Goal: Information Seeking & Learning: Check status

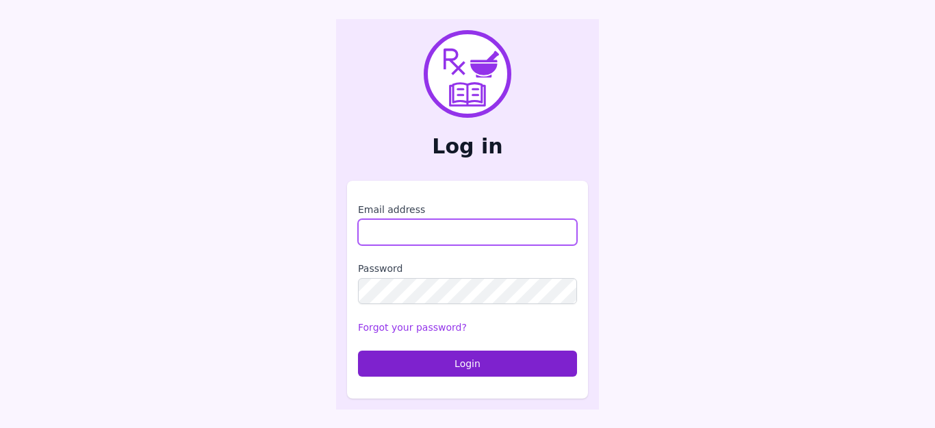
type input "**********"
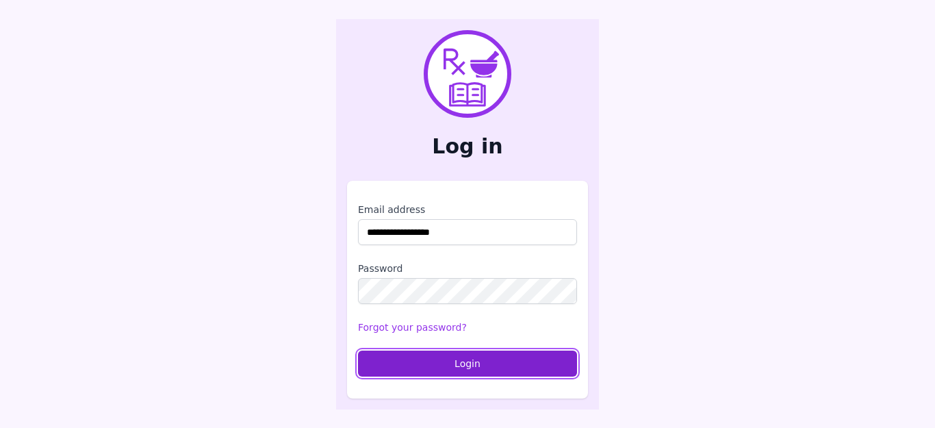
click at [476, 369] on button "Login" at bounding box center [467, 363] width 219 height 26
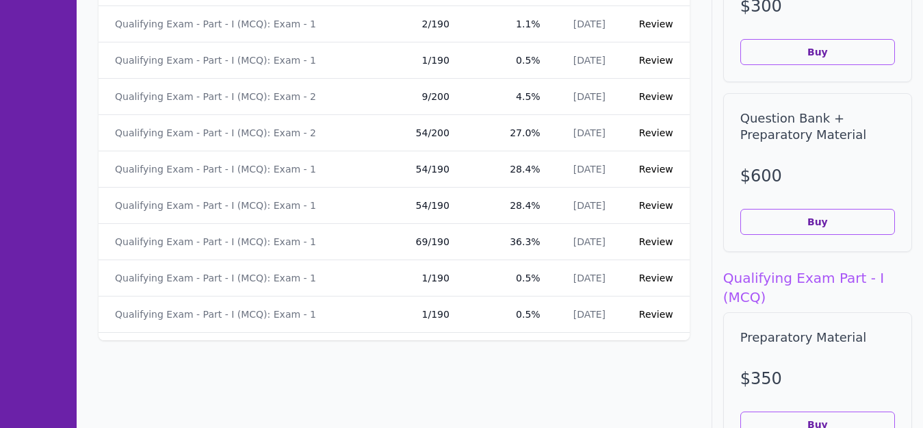
scroll to position [3716, 0]
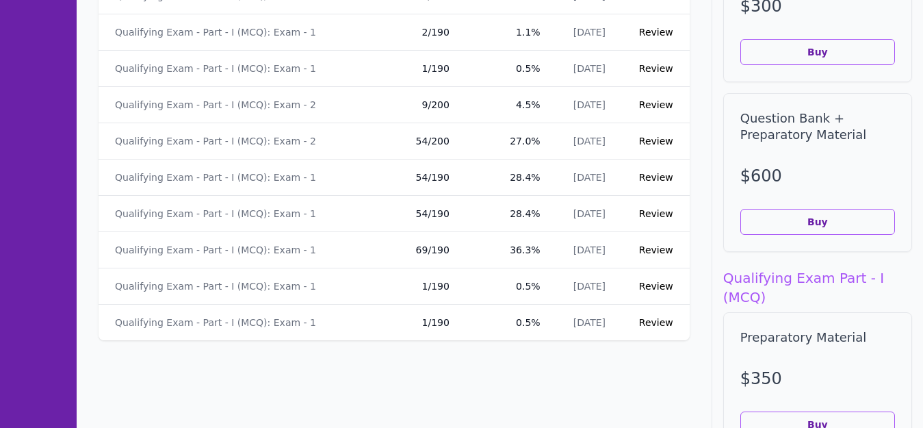
click at [639, 141] on link "Review" at bounding box center [656, 141] width 34 height 11
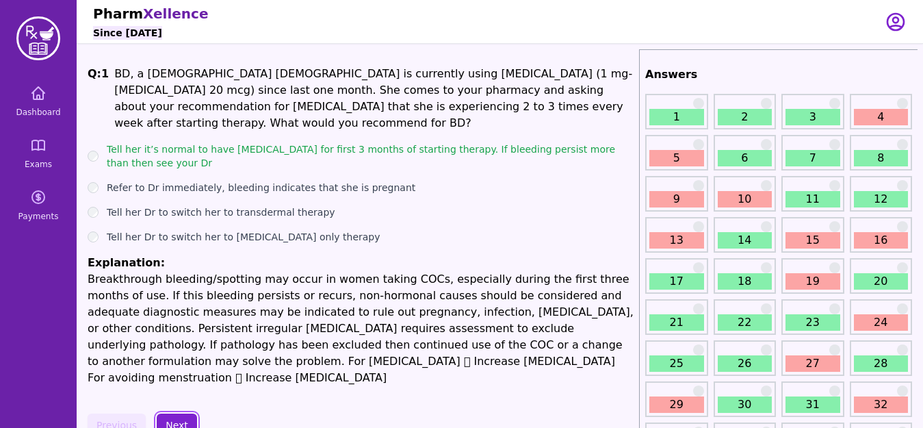
click at [174, 413] on button "Next" at bounding box center [177, 424] width 40 height 23
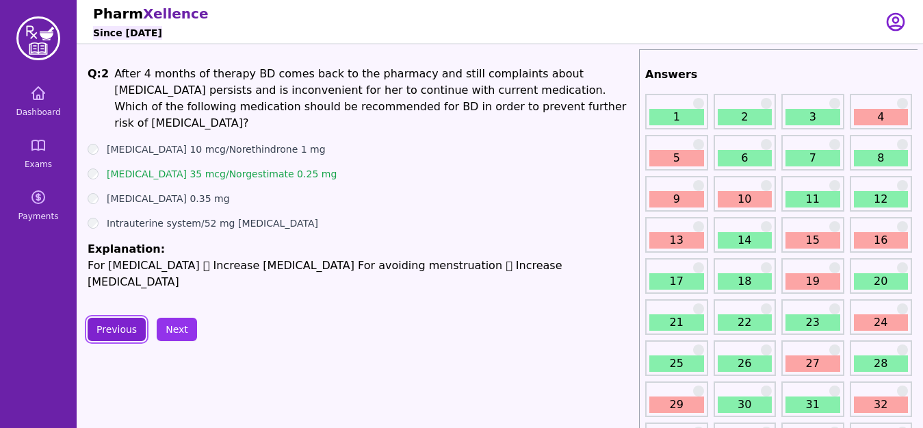
click at [121, 318] on button "Previous" at bounding box center [117, 329] width 58 height 23
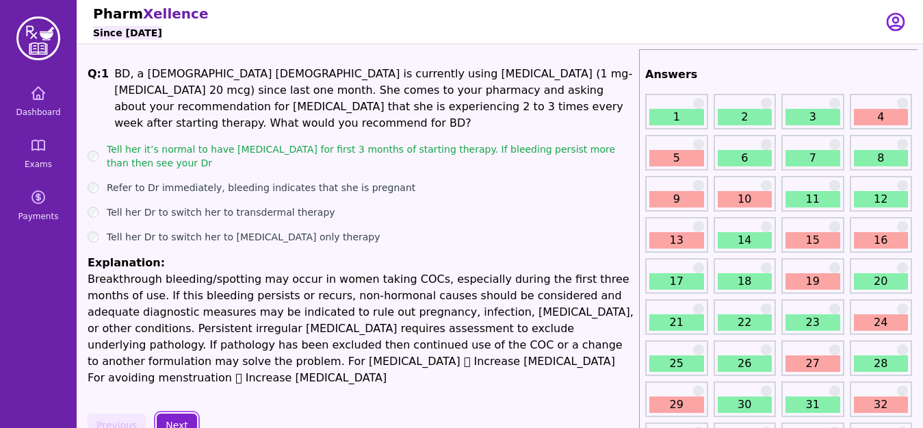
click at [180, 413] on button "Next" at bounding box center [177, 424] width 40 height 23
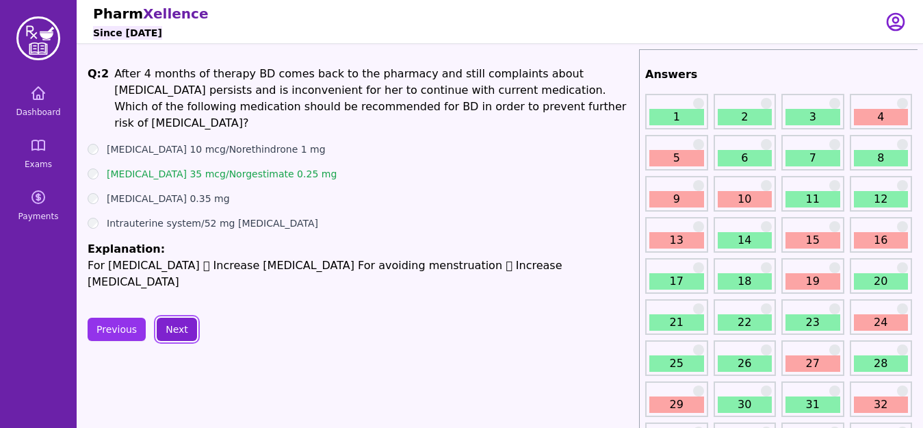
click at [177, 318] on button "Next" at bounding box center [177, 329] width 40 height 23
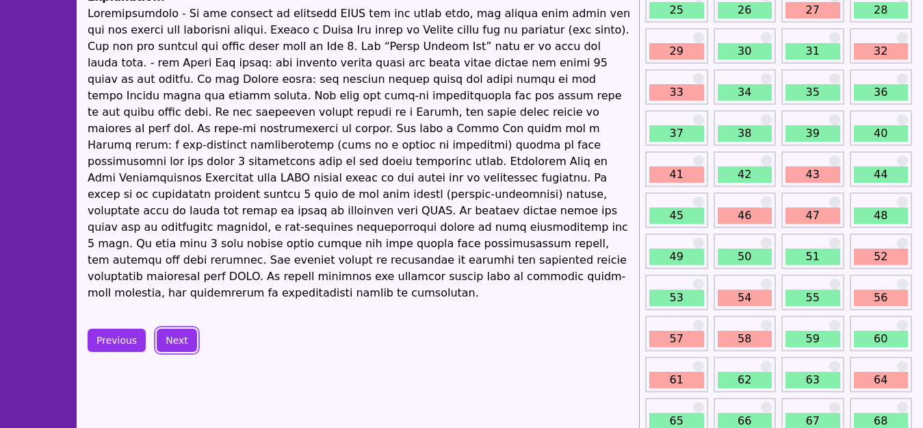
scroll to position [327, 0]
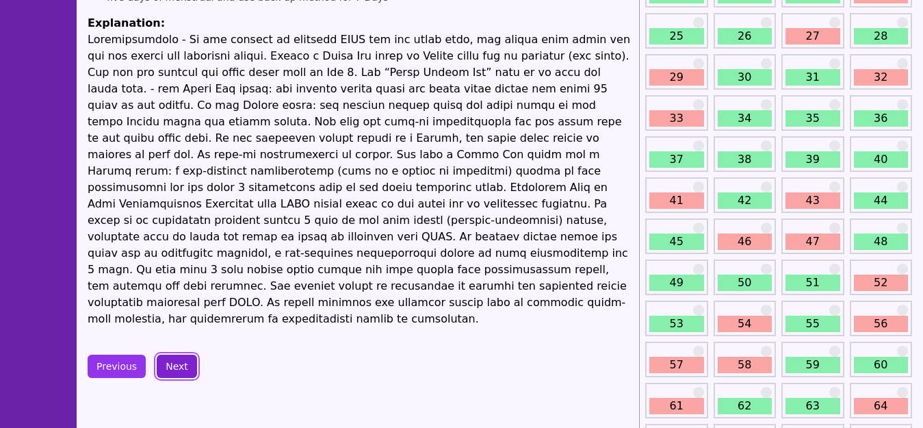
click at [177, 355] on button "Next" at bounding box center [177, 366] width 40 height 23
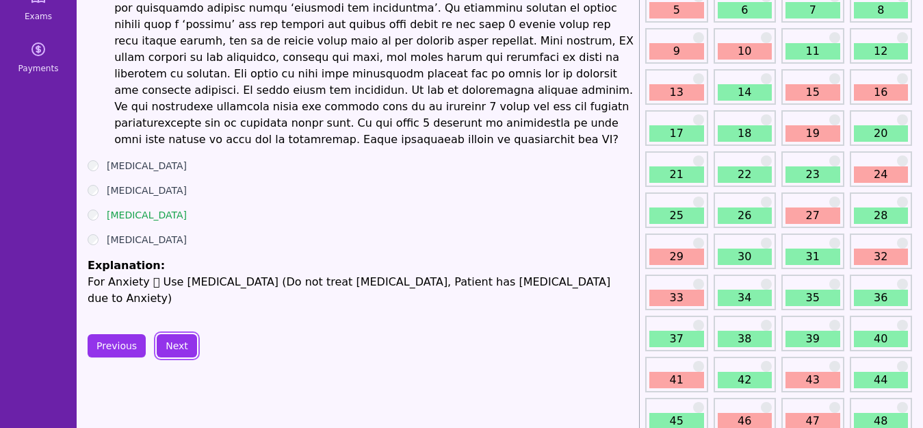
scroll to position [175, 0]
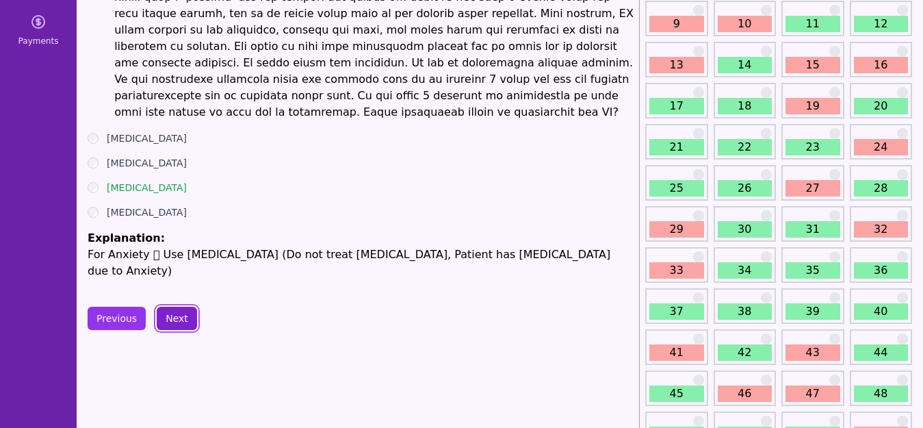
click at [179, 307] on button "Next" at bounding box center [177, 318] width 40 height 23
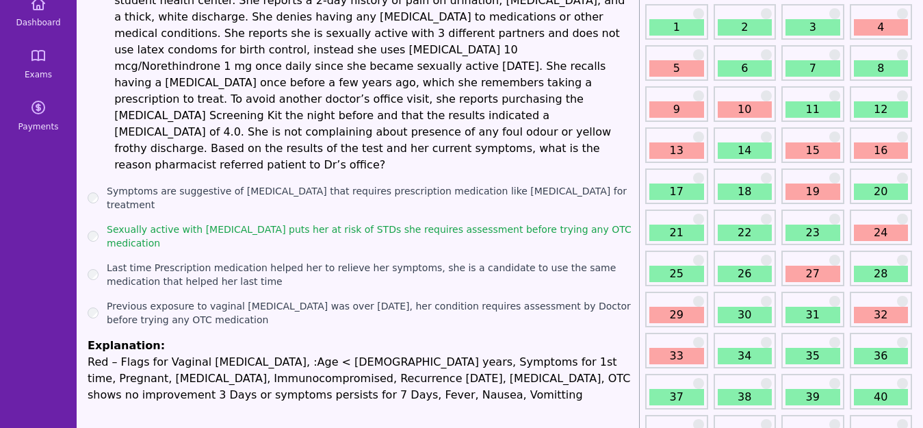
scroll to position [93, 0]
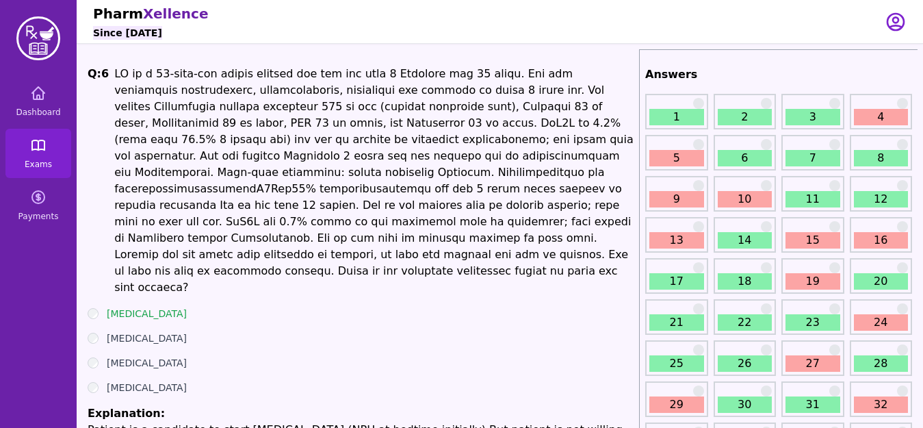
click at [35, 150] on icon at bounding box center [38, 145] width 12 height 10
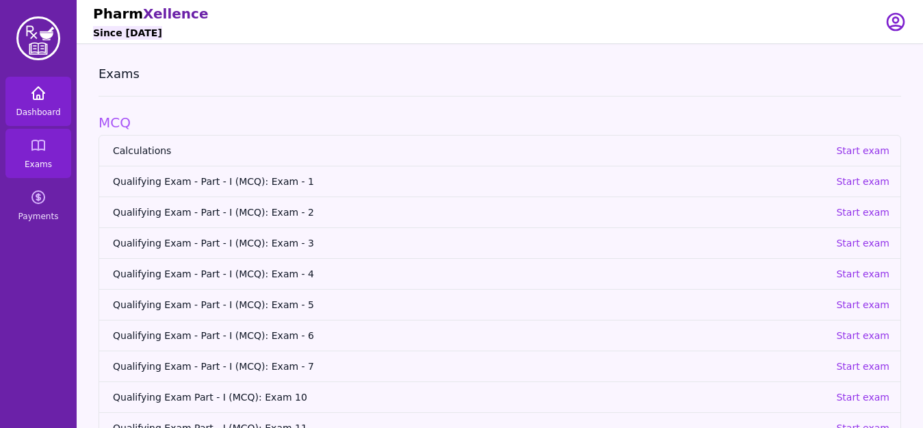
click at [35, 106] on link "Dashboard" at bounding box center [38, 101] width 66 height 49
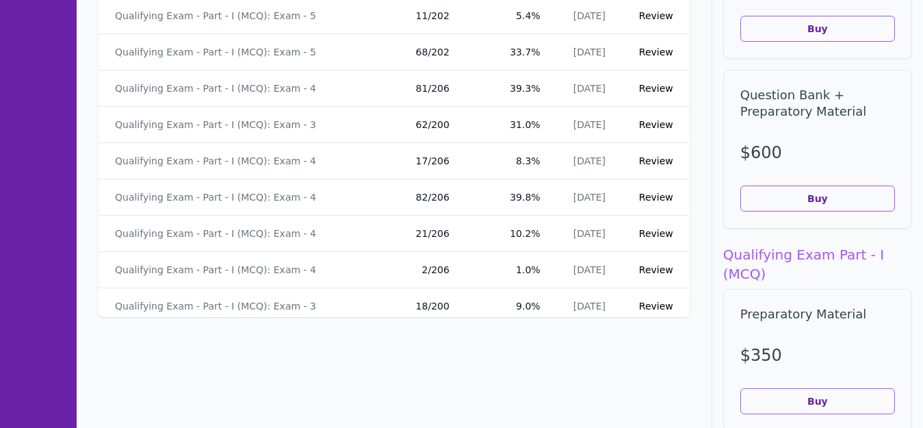
scroll to position [2690, 0]
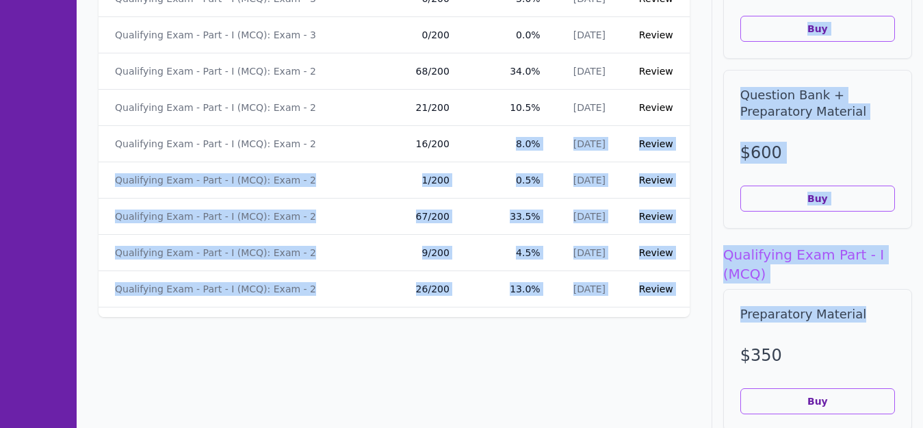
drag, startPoint x: 444, startPoint y: 232, endPoint x: 727, endPoint y: 324, distance: 297.4
click at [727, 324] on div "Dashboard Welcome [PERSON_NAME] ! Courses Qualifying Exam Part - I (MCQ) : Ques…" at bounding box center [500, 182] width 847 height 1027
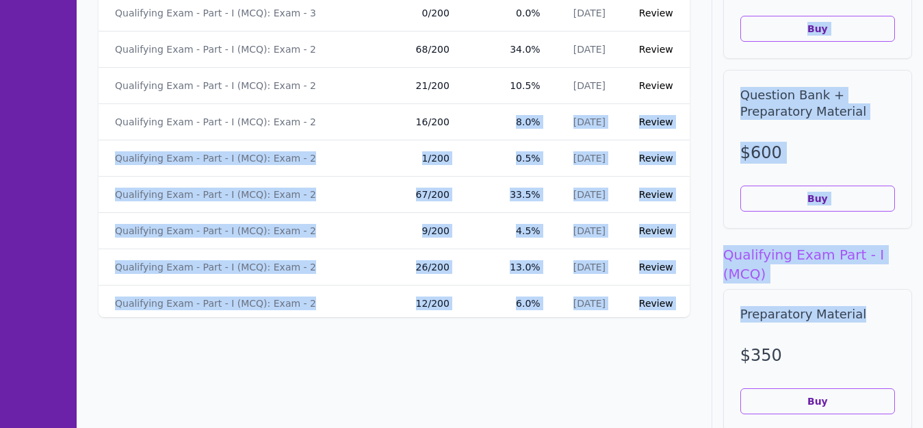
click at [524, 360] on section "Dashboard Welcome [PERSON_NAME] ! Courses Qualifying Exam Part - I (MCQ) : Ques…" at bounding box center [394, 182] width 635 height 1027
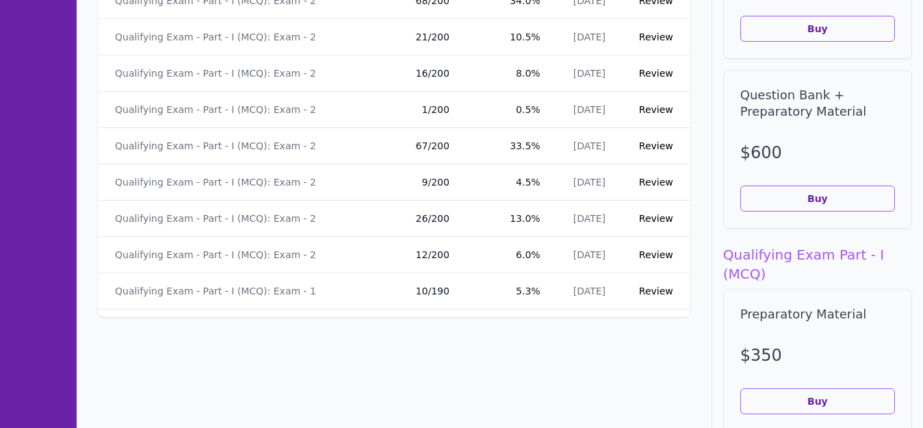
scroll to position [2837, 0]
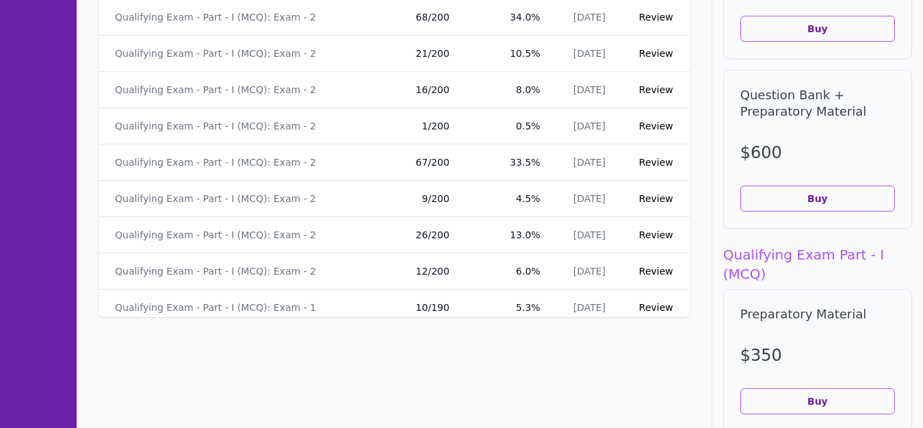
click at [640, 163] on link "Review" at bounding box center [656, 162] width 34 height 11
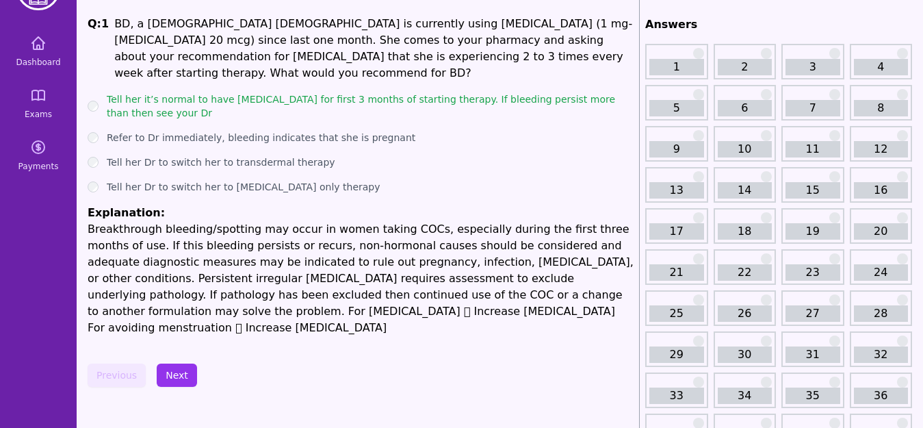
scroll to position [46, 0]
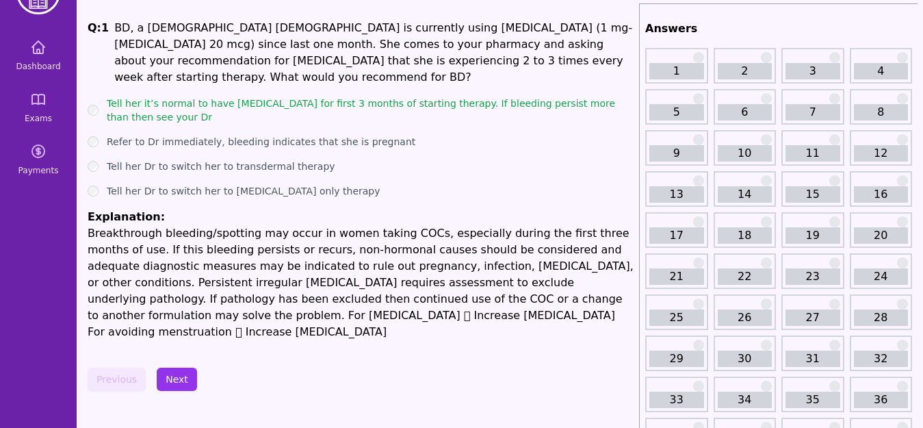
click at [892, 74] on link "4" at bounding box center [881, 71] width 55 height 16
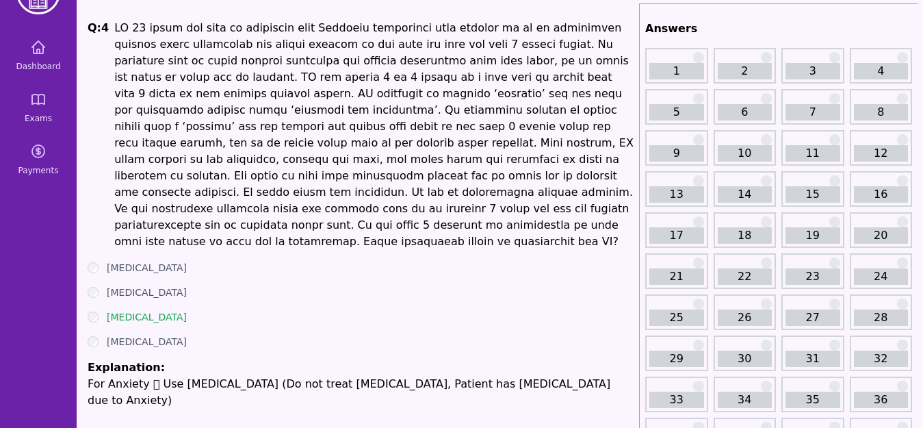
click at [675, 112] on link "5" at bounding box center [677, 112] width 55 height 16
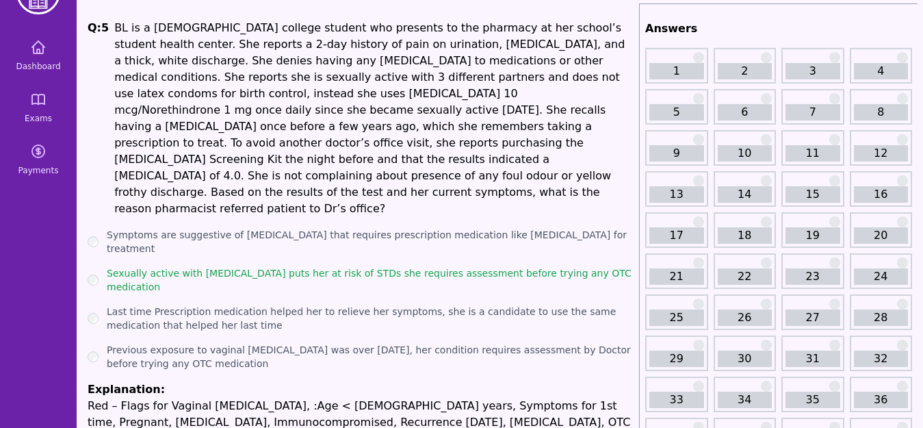
click at [734, 116] on link "6" at bounding box center [745, 112] width 55 height 16
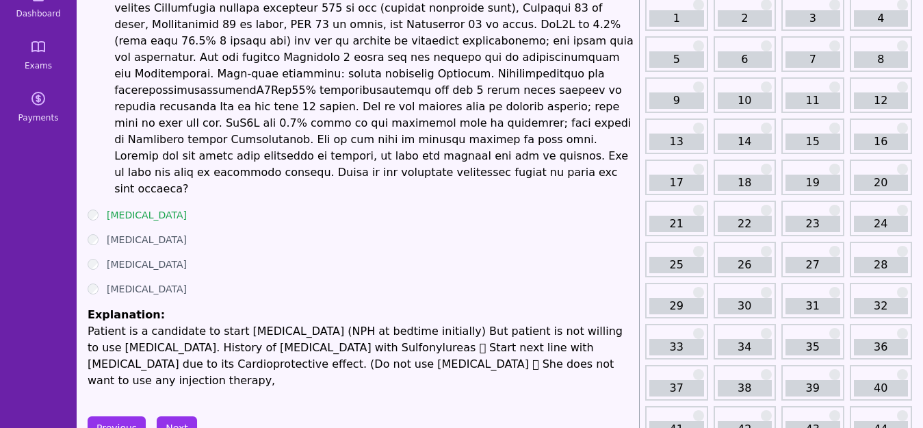
scroll to position [101, 0]
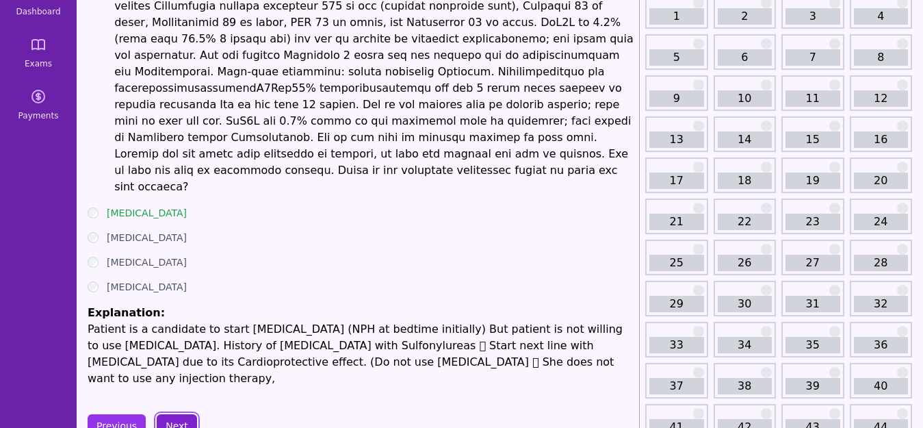
click at [166, 414] on button "Next" at bounding box center [177, 425] width 40 height 23
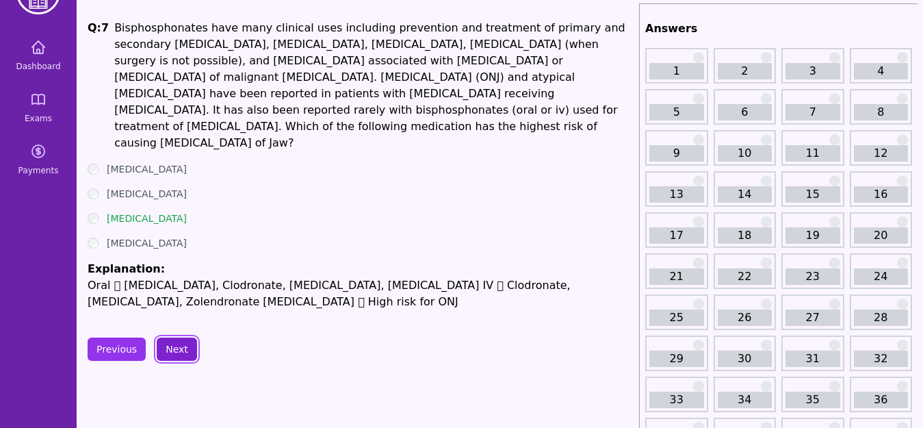
scroll to position [18, 0]
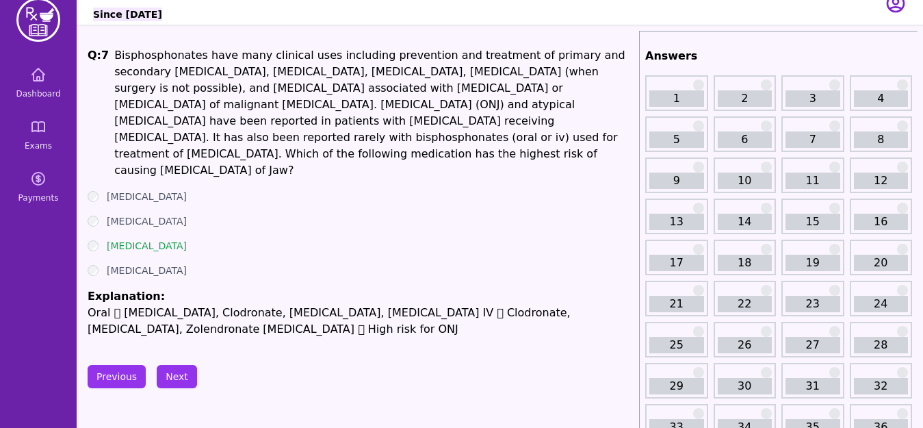
click at [351, 244] on ul "[MEDICAL_DATA] [MEDICAL_DATA] [MEDICAL_DATA] [MEDICAL_DATA] Explanation: Oral …" at bounding box center [361, 264] width 546 height 148
click at [163, 365] on button "Next" at bounding box center [177, 376] width 40 height 23
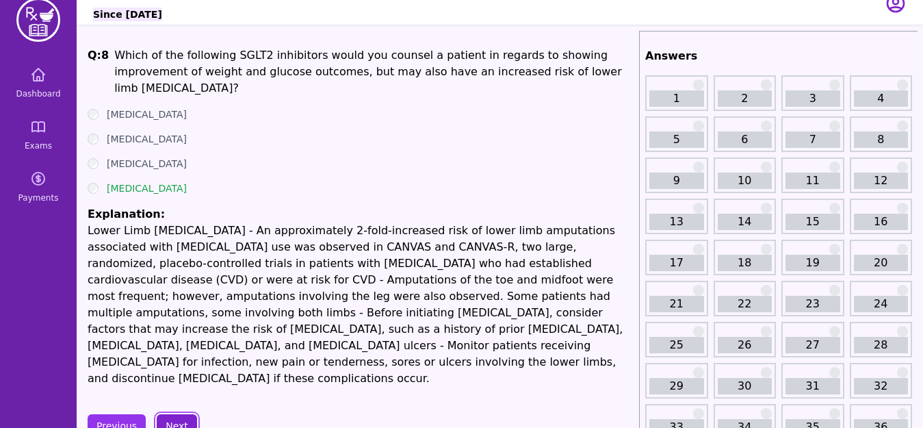
click at [174, 414] on button "Next" at bounding box center [177, 425] width 40 height 23
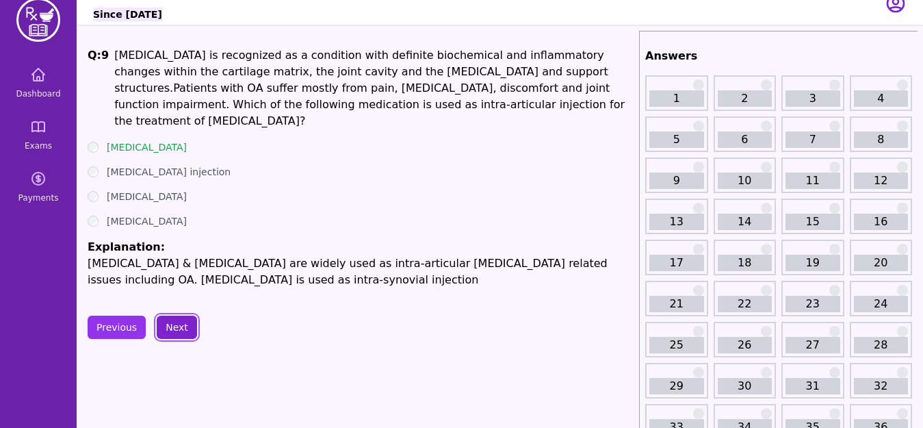
click at [180, 316] on button "Next" at bounding box center [177, 327] width 40 height 23
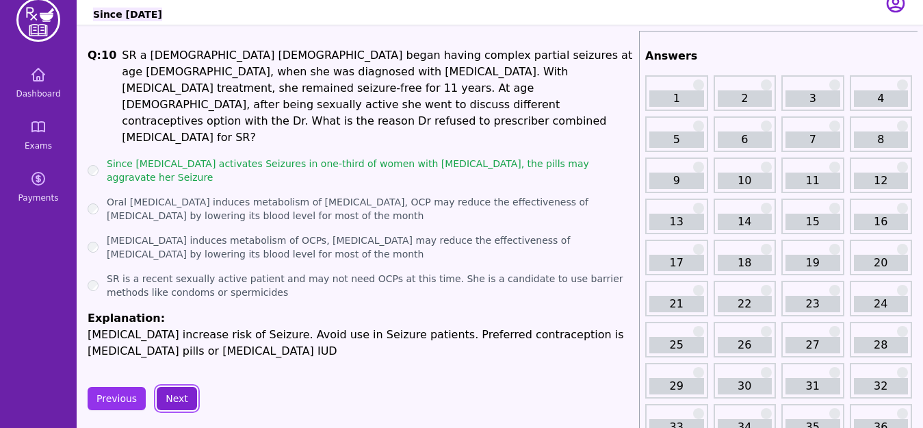
click at [177, 387] on button "Next" at bounding box center [177, 398] width 40 height 23
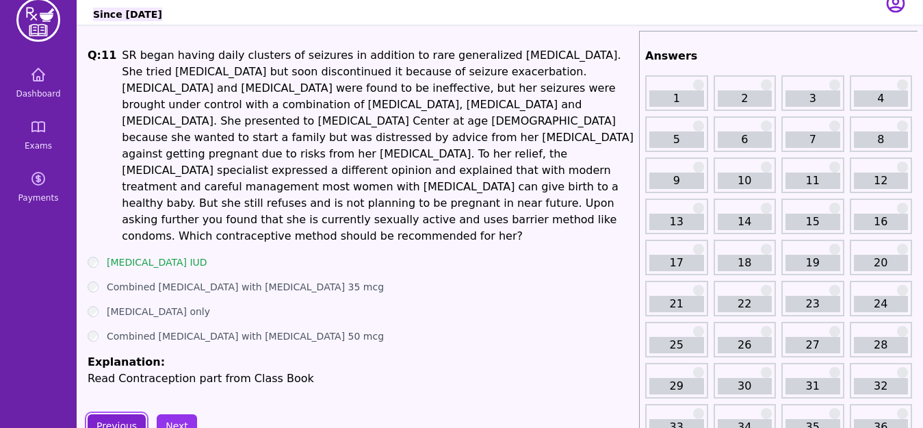
click at [120, 414] on button "Previous" at bounding box center [117, 425] width 58 height 23
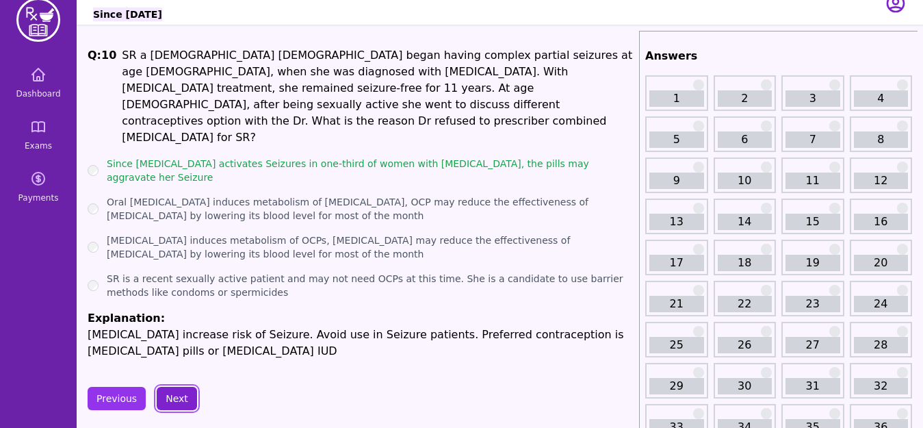
click at [186, 387] on button "Next" at bounding box center [177, 398] width 40 height 23
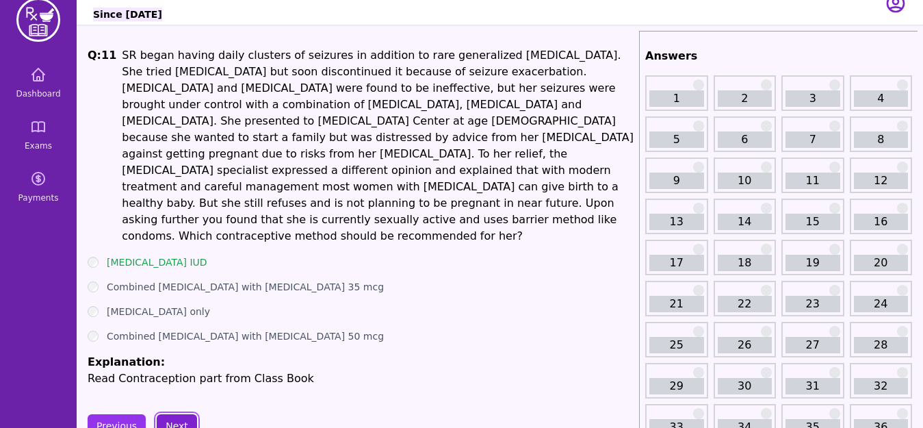
click at [173, 414] on button "Next" at bounding box center [177, 425] width 40 height 23
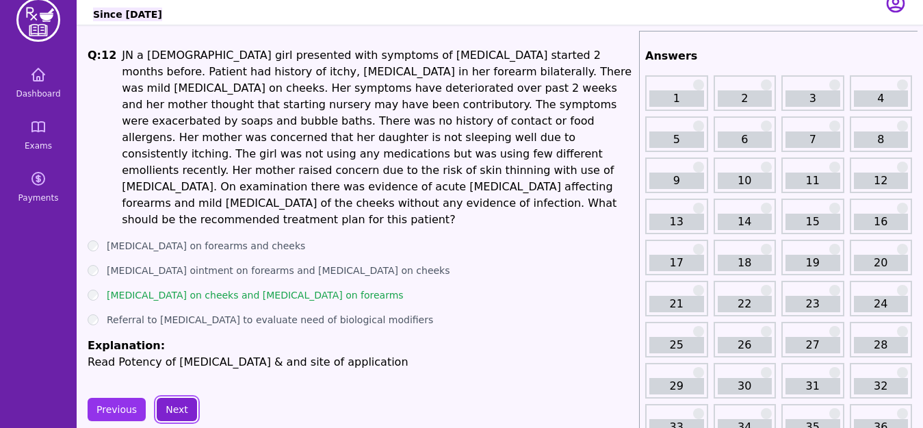
click at [175, 398] on button "Next" at bounding box center [177, 409] width 40 height 23
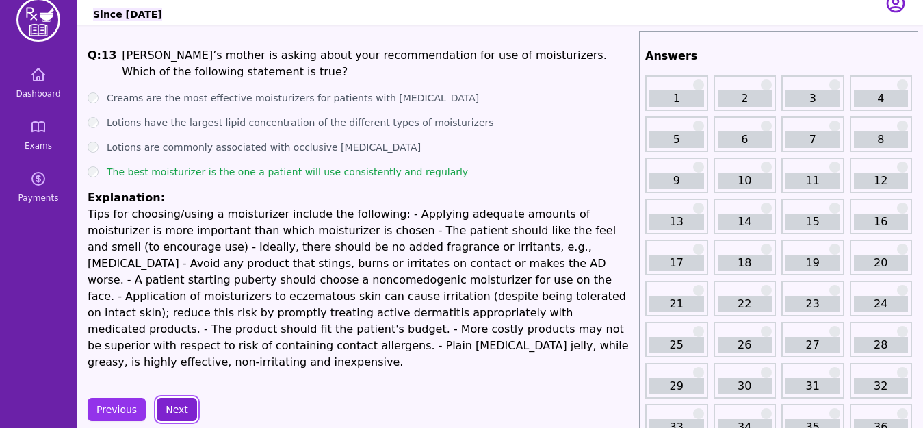
click at [164, 403] on button "Next" at bounding box center [177, 409] width 40 height 23
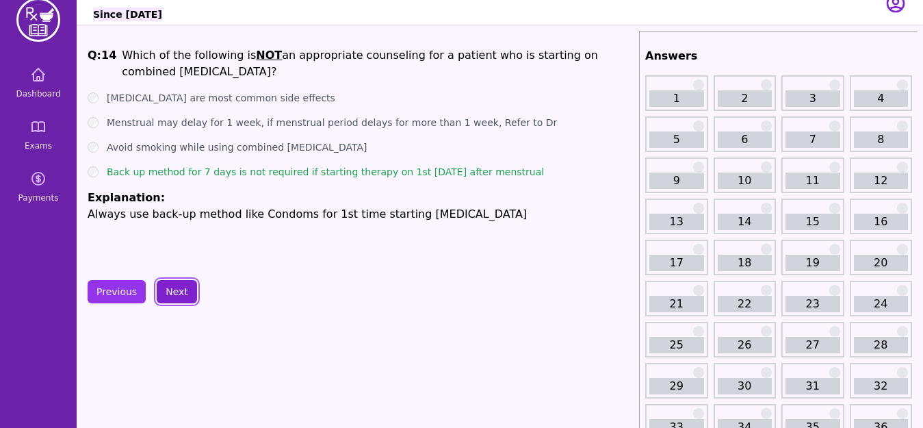
click at [173, 294] on button "Next" at bounding box center [177, 291] width 40 height 23
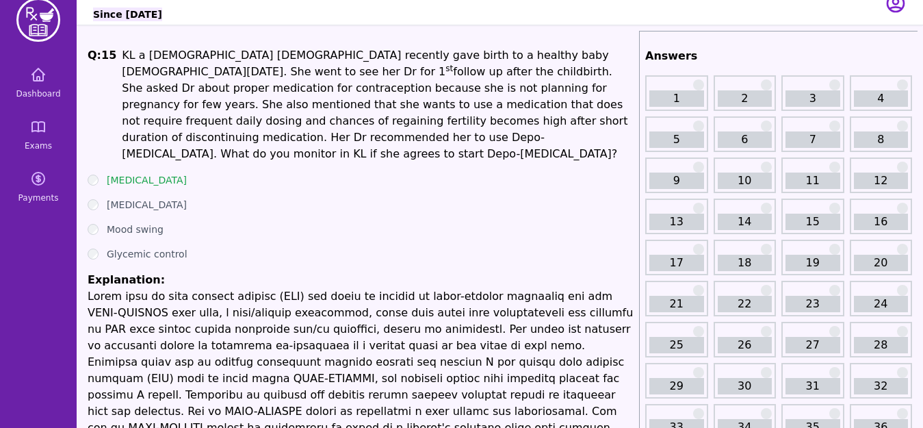
click at [187, 173] on ul "[MEDICAL_DATA] [MEDICAL_DATA] Mood swing Glycemic control Explanation:" at bounding box center [361, 329] width 546 height 312
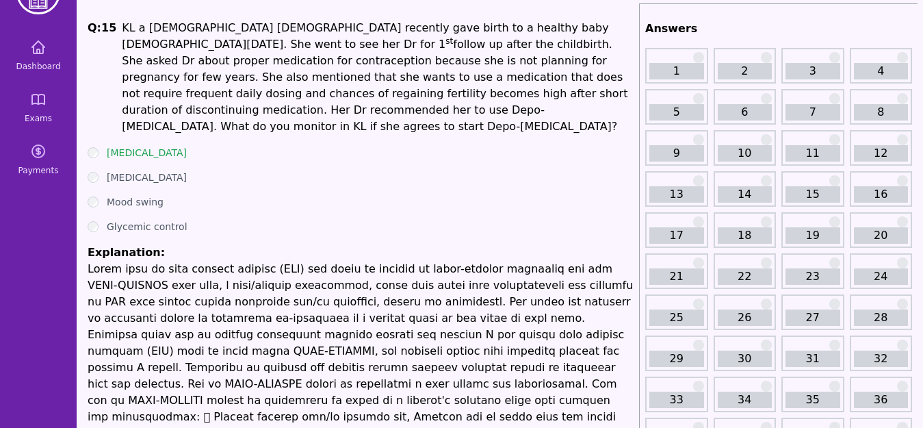
scroll to position [155, 0]
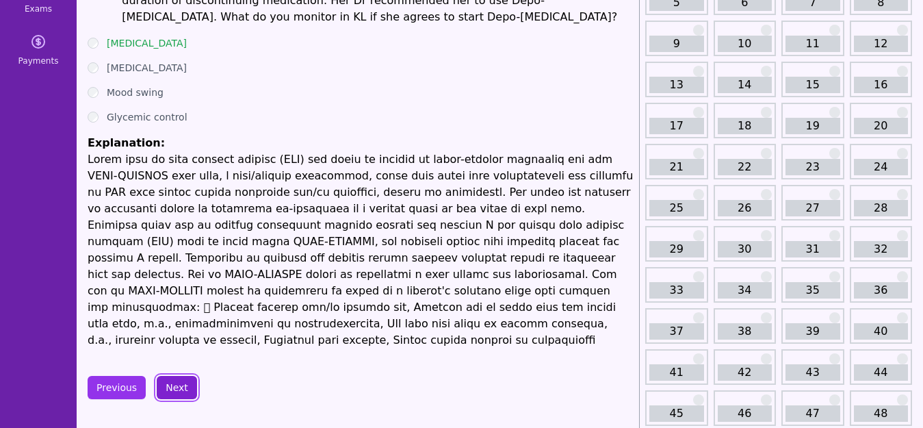
click at [172, 376] on button "Next" at bounding box center [177, 387] width 40 height 23
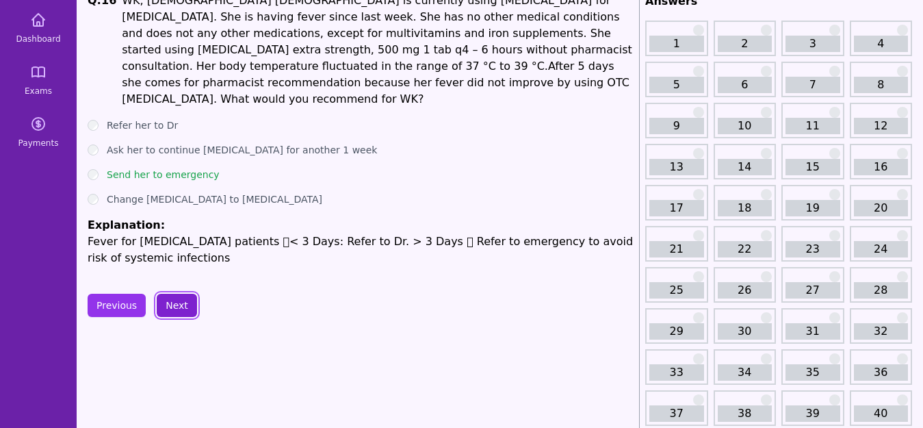
scroll to position [46, 0]
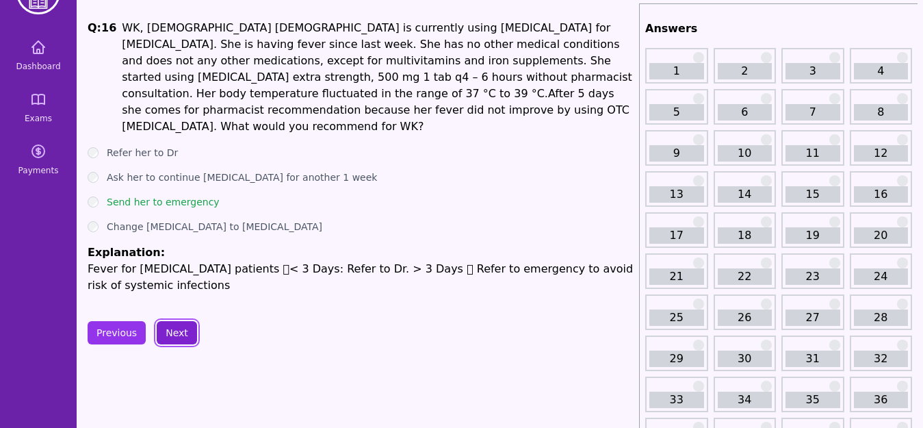
click at [171, 322] on button "Next" at bounding box center [177, 332] width 40 height 23
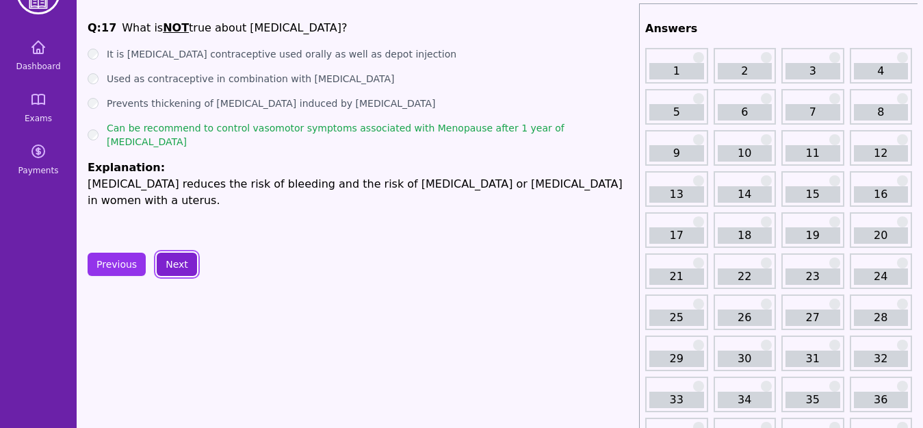
click at [181, 264] on button "Next" at bounding box center [177, 264] width 40 height 23
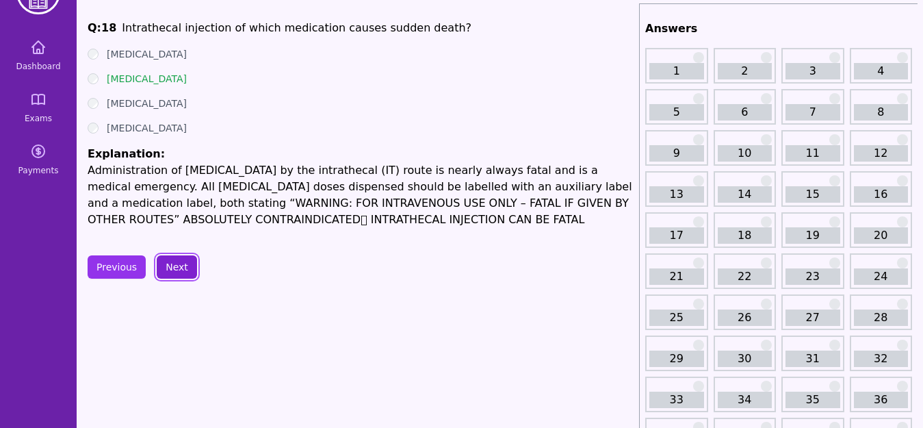
click at [181, 264] on button "Next" at bounding box center [177, 266] width 40 height 23
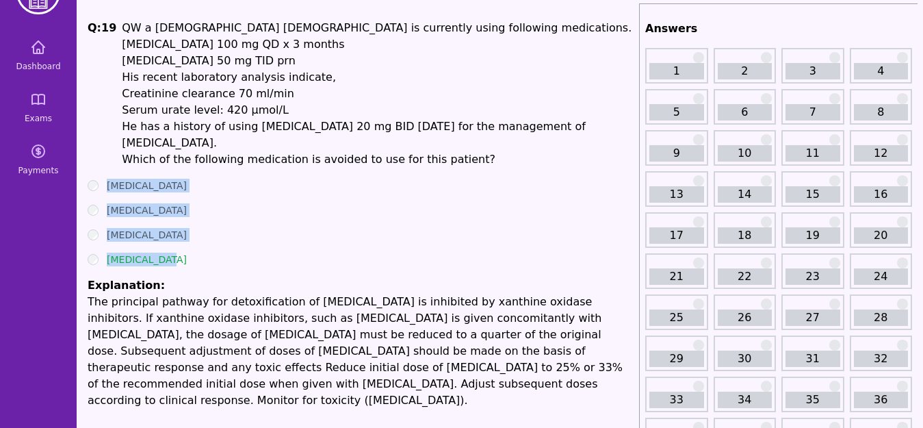
drag, startPoint x: 101, startPoint y: 159, endPoint x: 172, endPoint y: 240, distance: 107.2
click at [172, 240] on div "Q: 19 QW a [DEMOGRAPHIC_DATA] [DEMOGRAPHIC_DATA] is currently using following m…" at bounding box center [361, 214] width 546 height 389
click at [184, 253] on div "[MEDICAL_DATA]" at bounding box center [361, 260] width 546 height 14
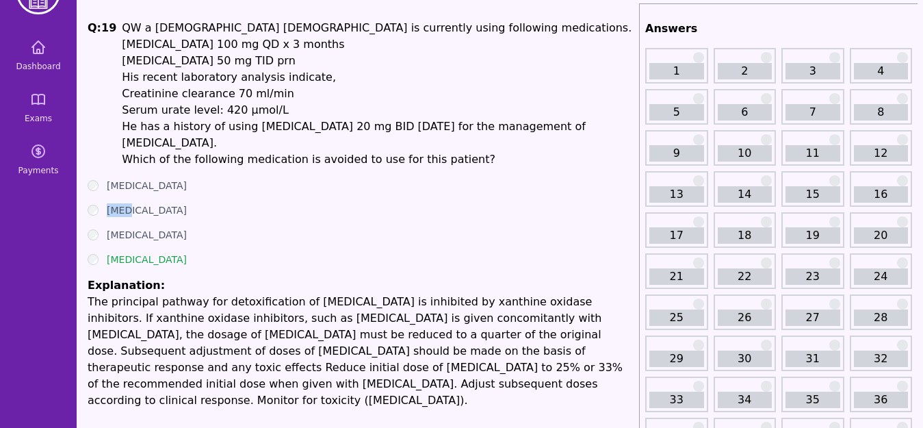
drag, startPoint x: 110, startPoint y: 175, endPoint x: 134, endPoint y: 191, distance: 29.6
click at [134, 191] on ul "[MEDICAL_DATA] [MEDICAL_DATA] [MEDICAL_DATA] [MEDICAL_DATA] Explanation: The pr…" at bounding box center [361, 294] width 546 height 230
click at [134, 203] on label "[MEDICAL_DATA]" at bounding box center [147, 210] width 80 height 14
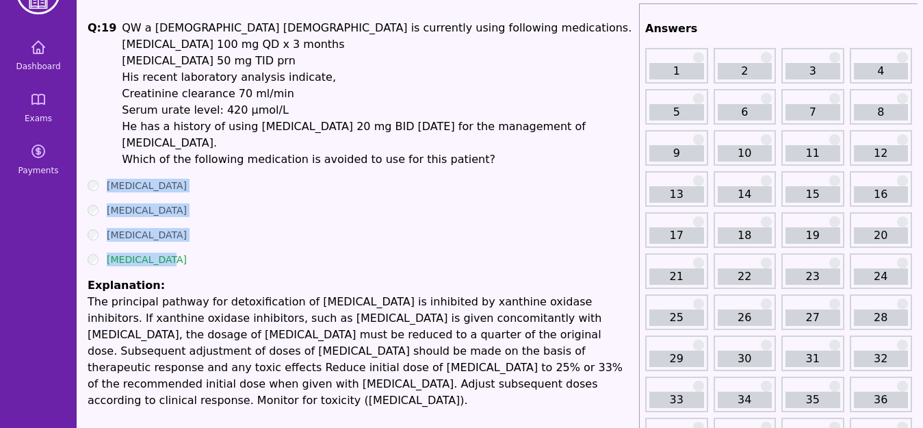
drag, startPoint x: 107, startPoint y: 164, endPoint x: 174, endPoint y: 244, distance: 104.5
click at [174, 244] on ul "[MEDICAL_DATA] [MEDICAL_DATA] [MEDICAL_DATA] [MEDICAL_DATA] Explanation: The pr…" at bounding box center [361, 294] width 546 height 230
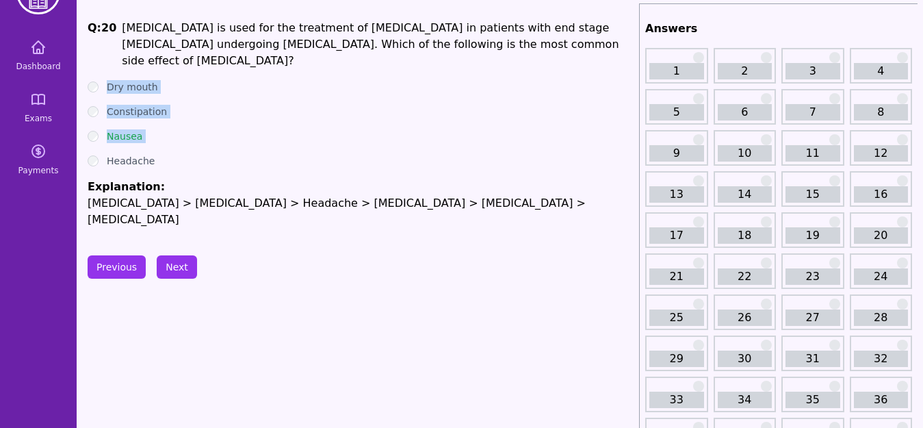
drag, startPoint x: 103, startPoint y: 66, endPoint x: 157, endPoint y: 141, distance: 92.6
click at [157, 141] on ul "Dry mouth Constipation Nausea Headache Explanation: [MEDICAL_DATA] > [MEDICAL_D…" at bounding box center [361, 154] width 546 height 148
click at [187, 266] on button "Next" at bounding box center [177, 266] width 40 height 23
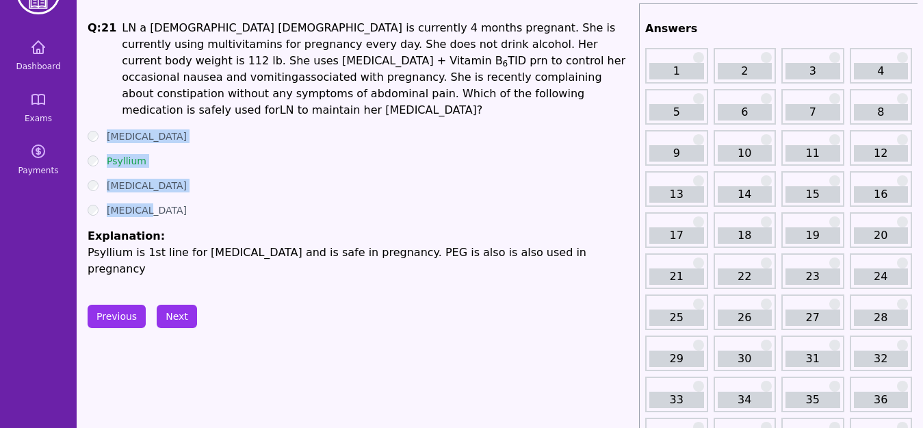
click at [225, 305] on div "Previous Next" at bounding box center [361, 316] width 546 height 23
drag, startPoint x: 105, startPoint y: 112, endPoint x: 162, endPoint y: 214, distance: 117.1
click at [162, 214] on div "Q: 21 LN a [DEMOGRAPHIC_DATA] [DEMOGRAPHIC_DATA] is currently 4 months pregnant…" at bounding box center [361, 148] width 546 height 257
click at [179, 305] on button "Next" at bounding box center [177, 316] width 40 height 23
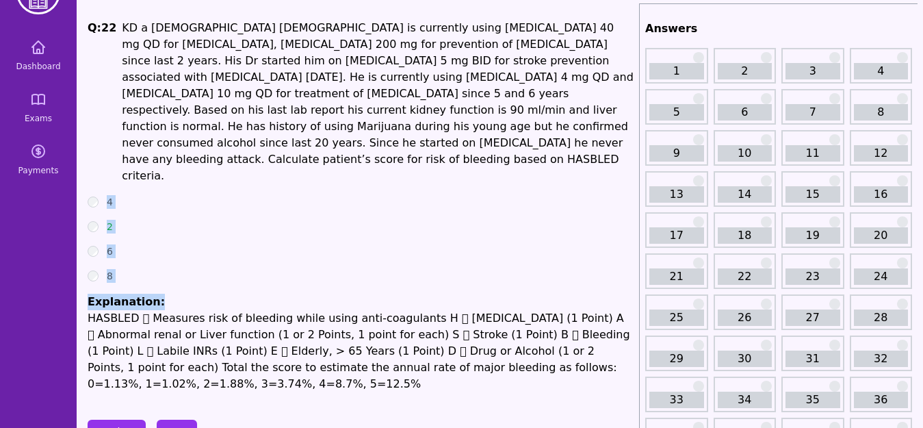
click at [194, 269] on div "8" at bounding box center [361, 276] width 546 height 14
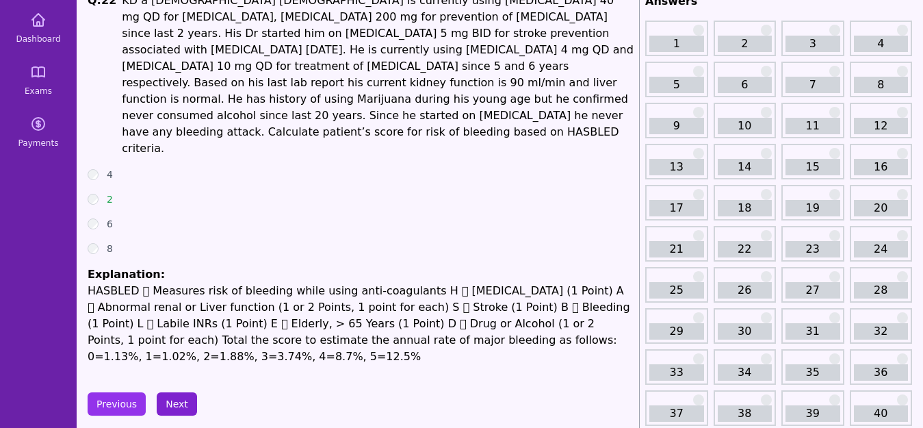
scroll to position [46, 0]
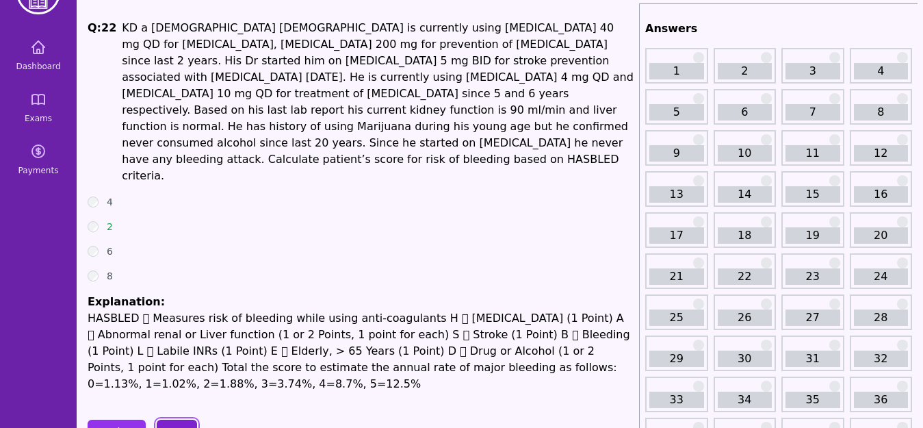
click at [170, 420] on button "Next" at bounding box center [177, 431] width 40 height 23
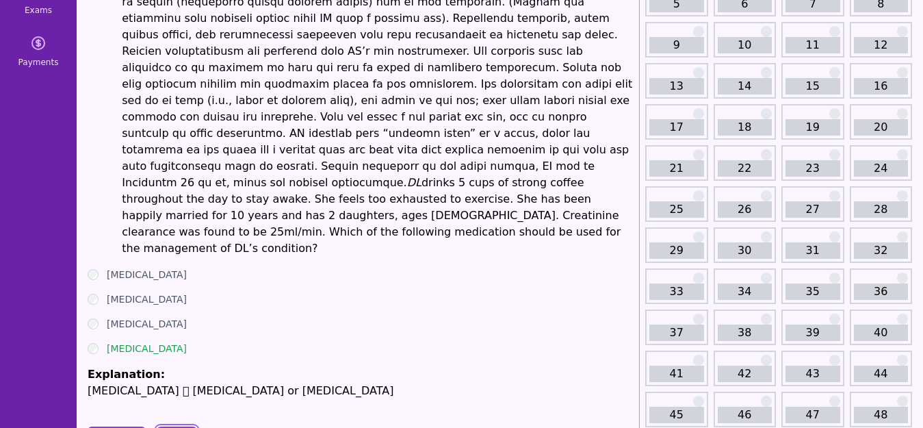
scroll to position [155, 0]
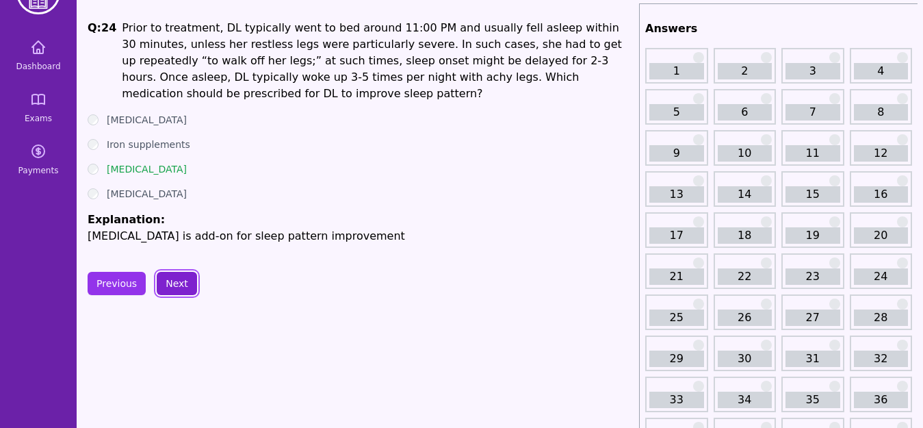
scroll to position [18, 0]
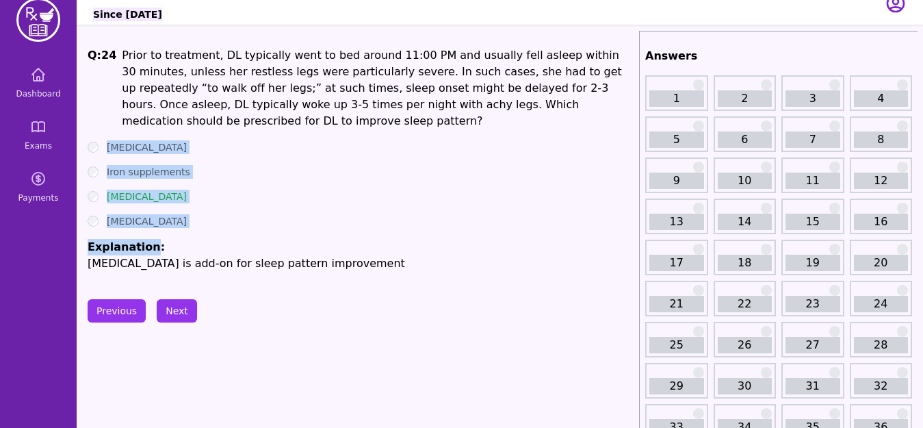
drag, startPoint x: 104, startPoint y: 134, endPoint x: 150, endPoint y: 213, distance: 91.1
click at [150, 213] on ul "[MEDICAL_DATA] Iron supplements [MEDICAL_DATA] [MEDICAL_DATA] Explanation: [MED…" at bounding box center [361, 205] width 546 height 131
click at [313, 214] on div "[MEDICAL_DATA]" at bounding box center [361, 221] width 546 height 14
